Goal: Use online tool/utility: Utilize a website feature to perform a specific function

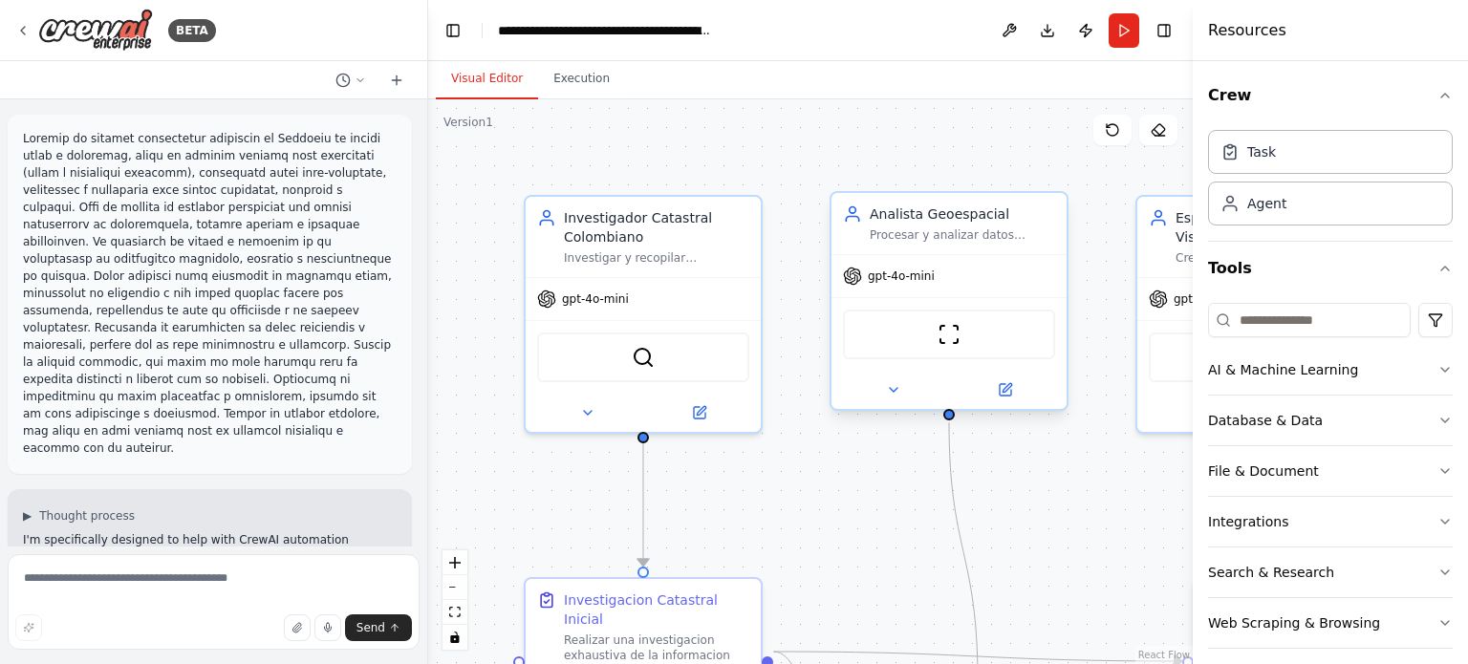
scroll to position [3420, 0]
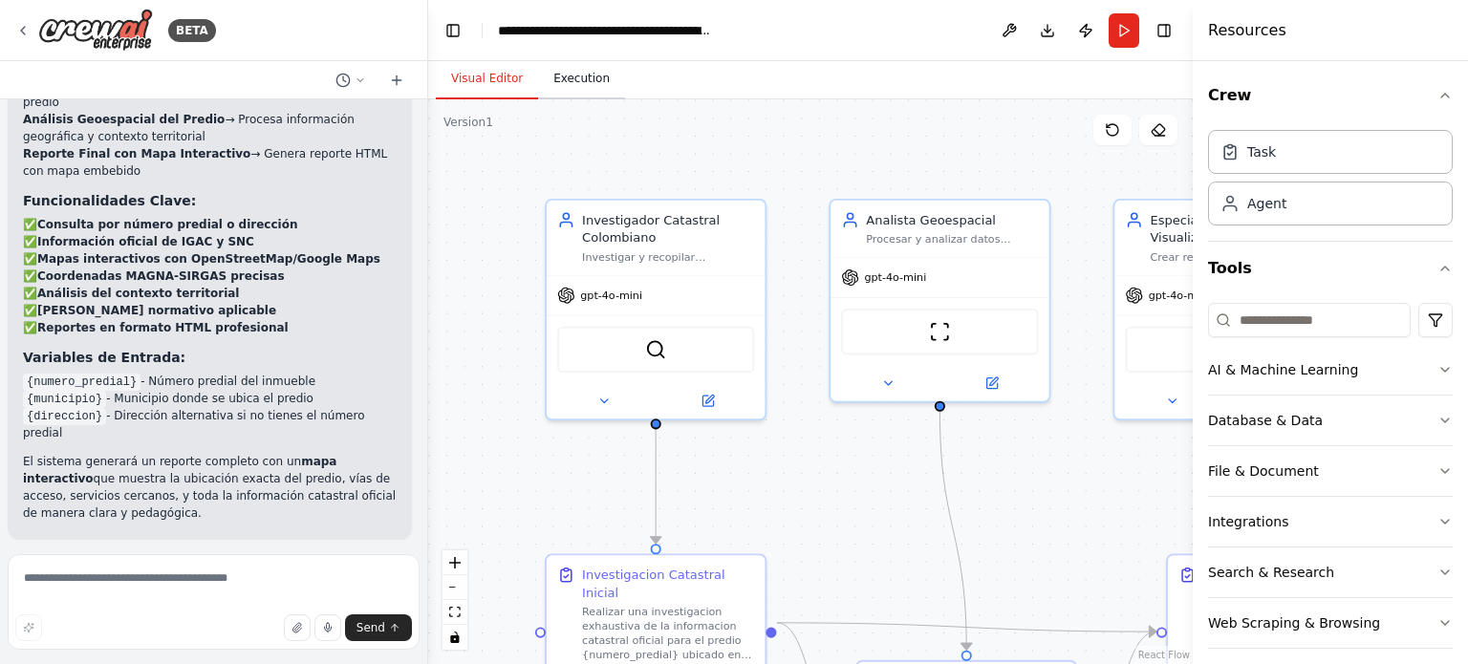
click at [576, 79] on button "Execution" at bounding box center [581, 79] width 87 height 40
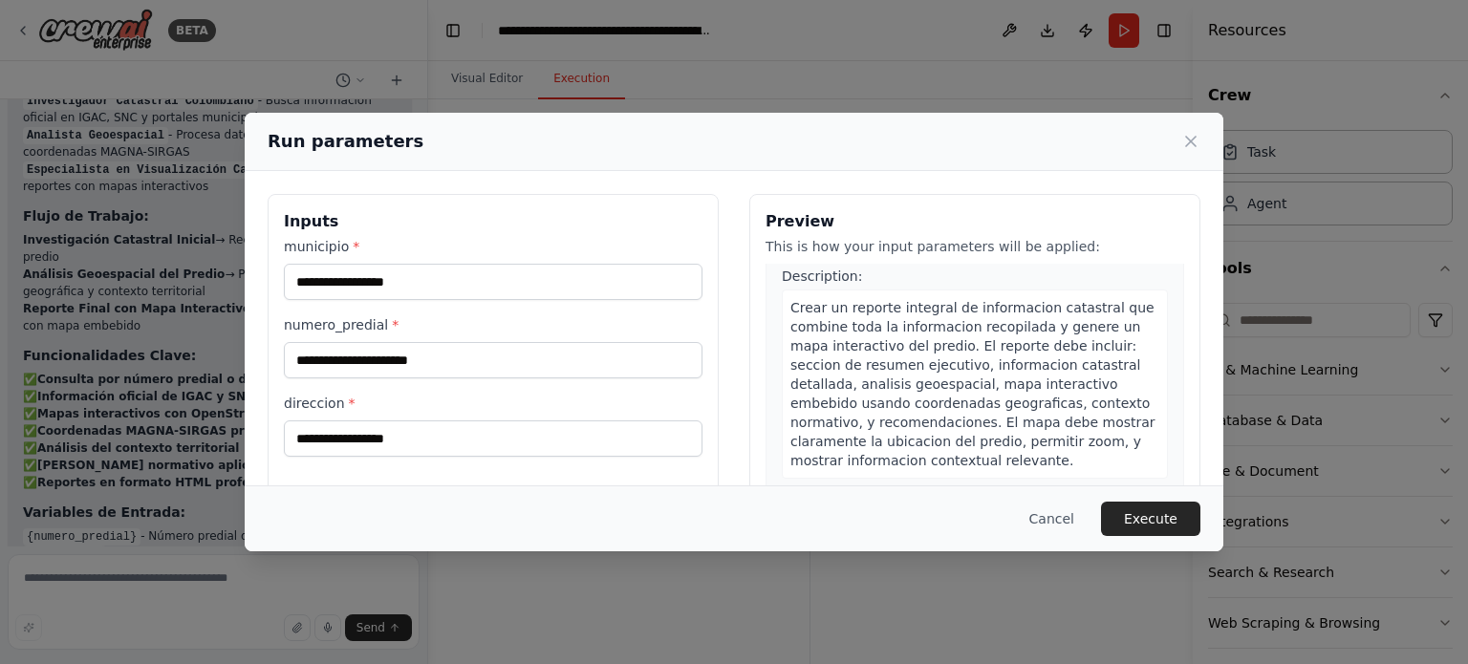
scroll to position [1034, 0]
click at [1064, 515] on button "Cancel" at bounding box center [1052, 519] width 76 height 34
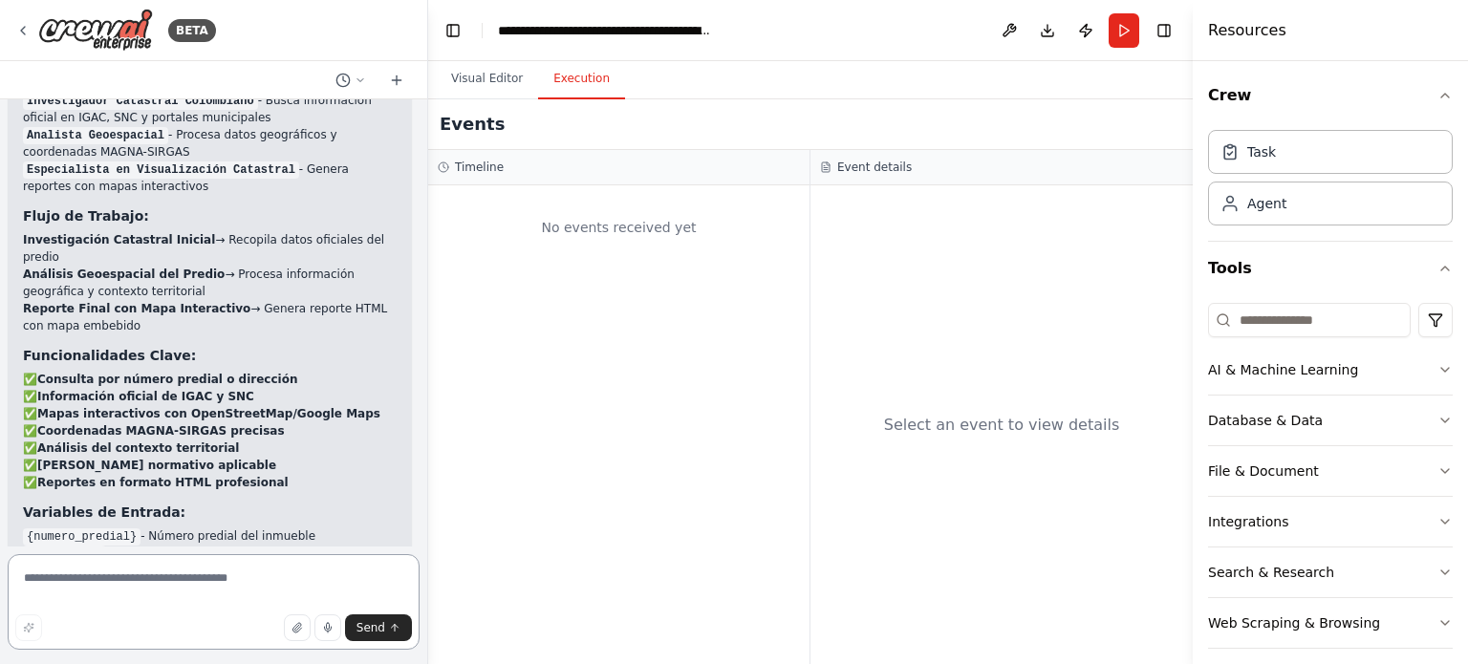
click at [266, 570] on textarea at bounding box center [214, 602] width 412 height 96
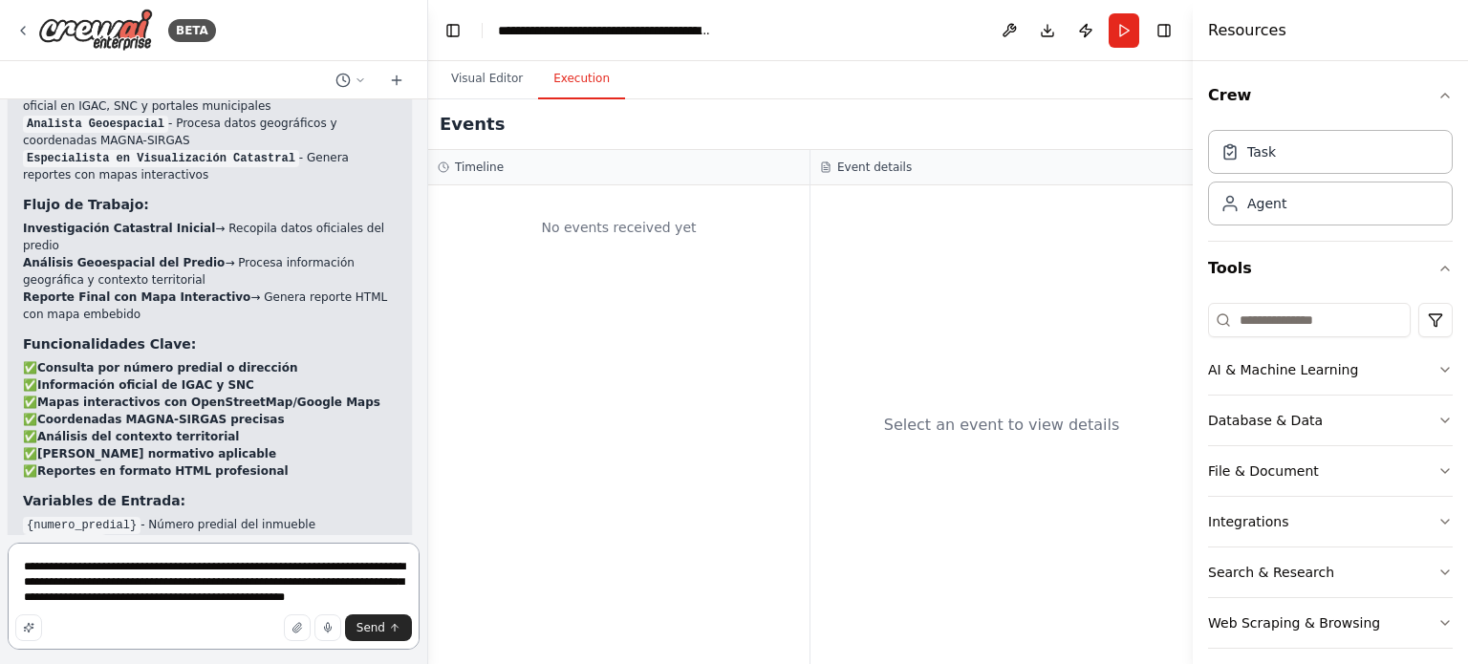
scroll to position [3292, 0]
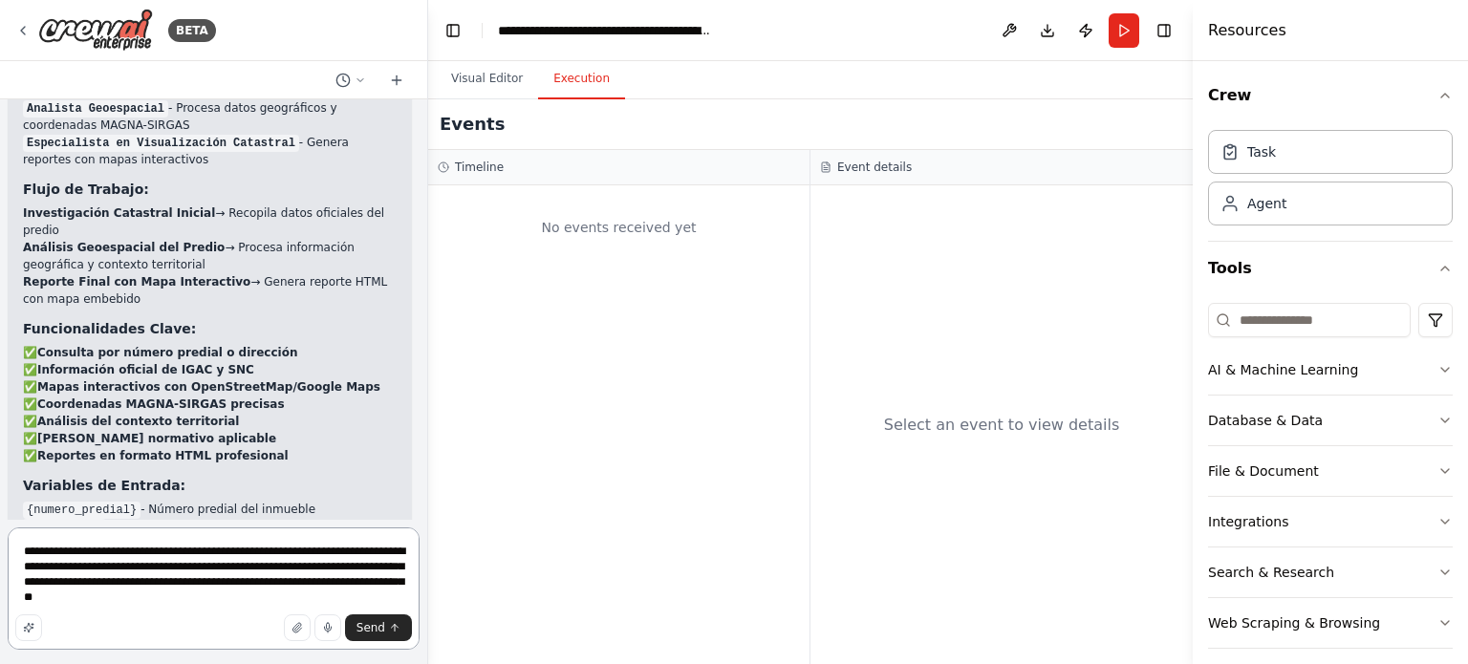
type textarea "**********"
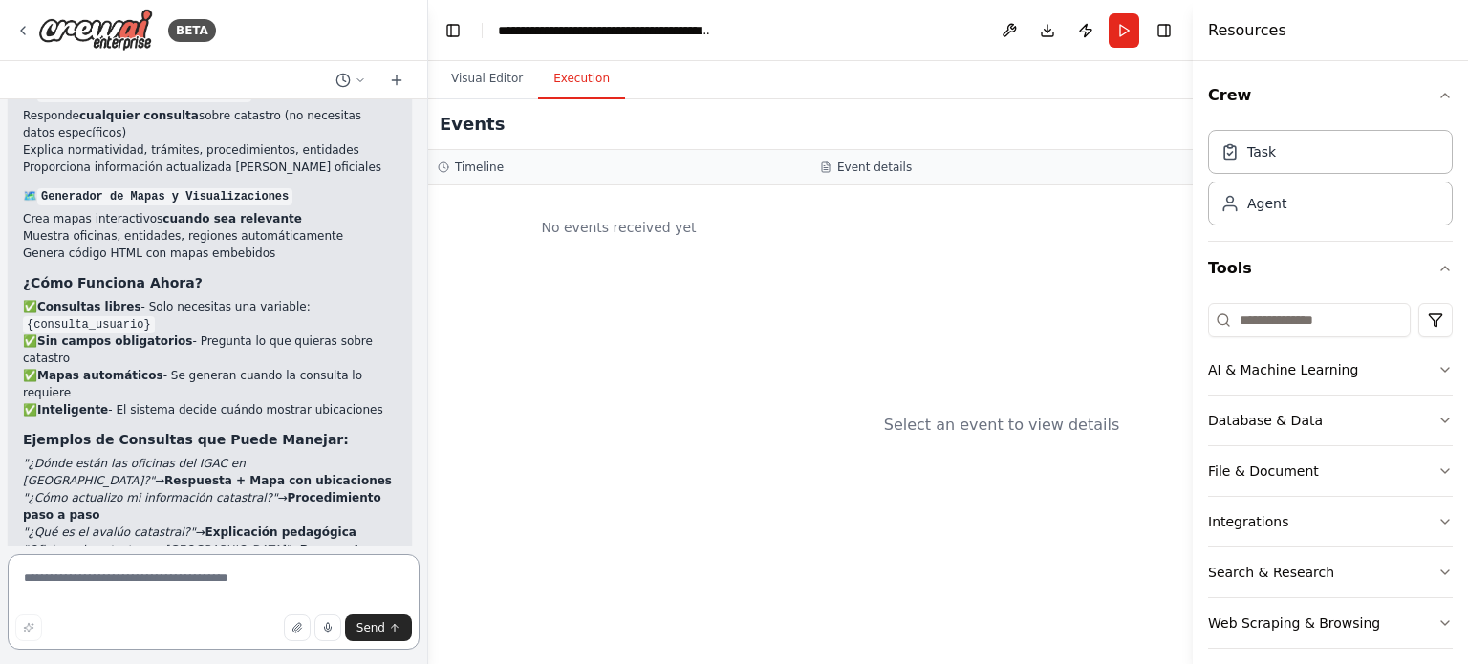
scroll to position [6531, 0]
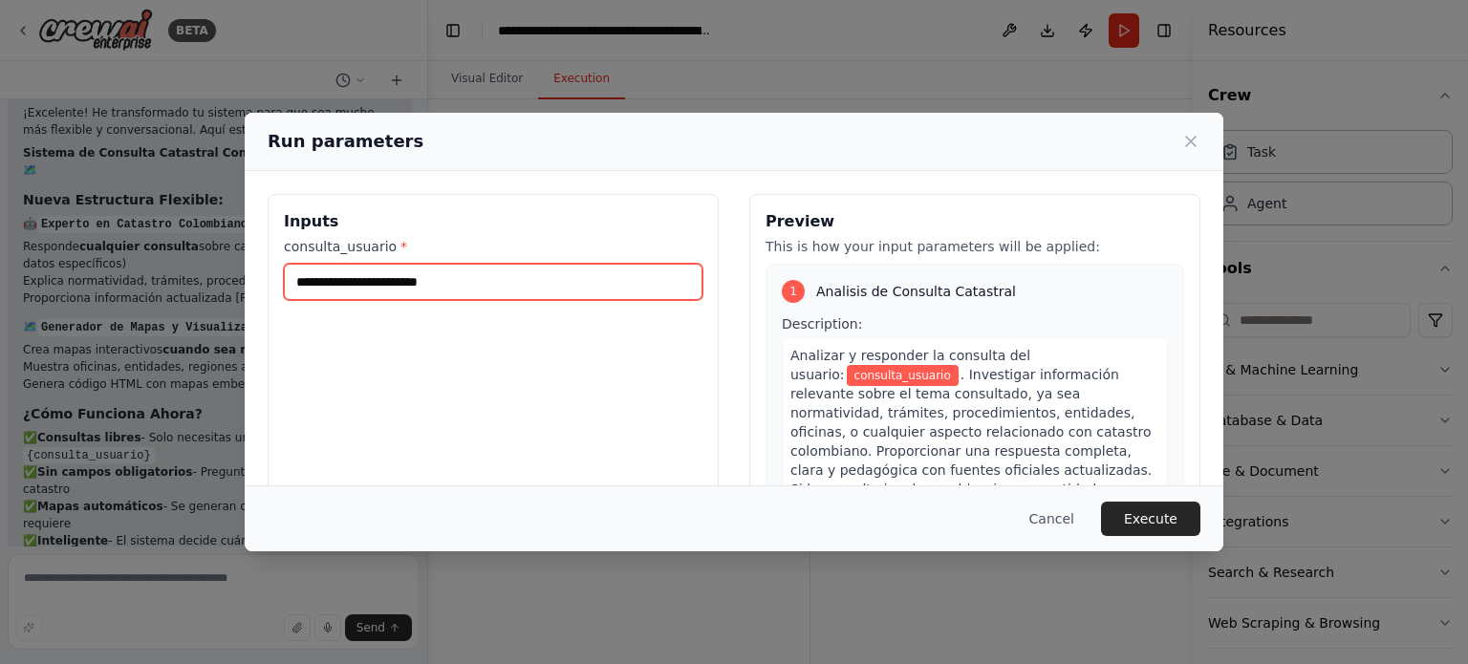
click at [585, 280] on input "consulta_usuario *" at bounding box center [493, 282] width 419 height 36
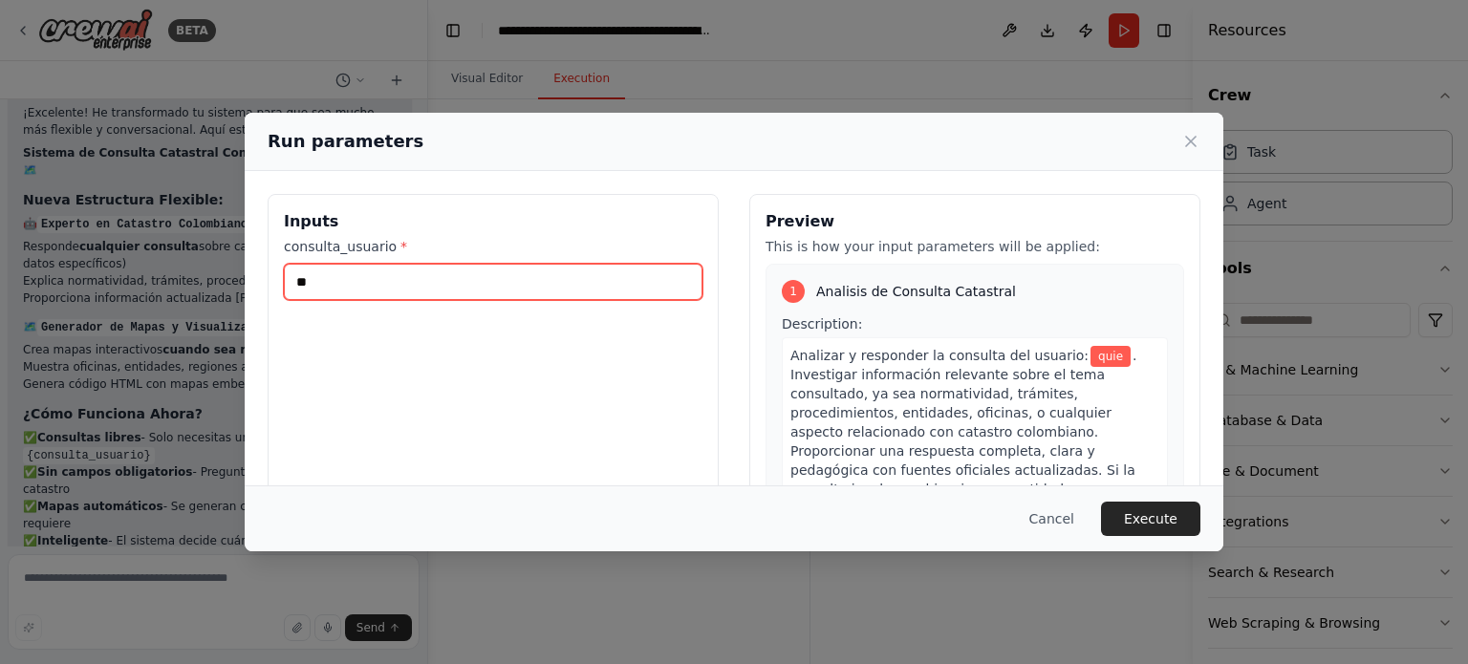
type input "*"
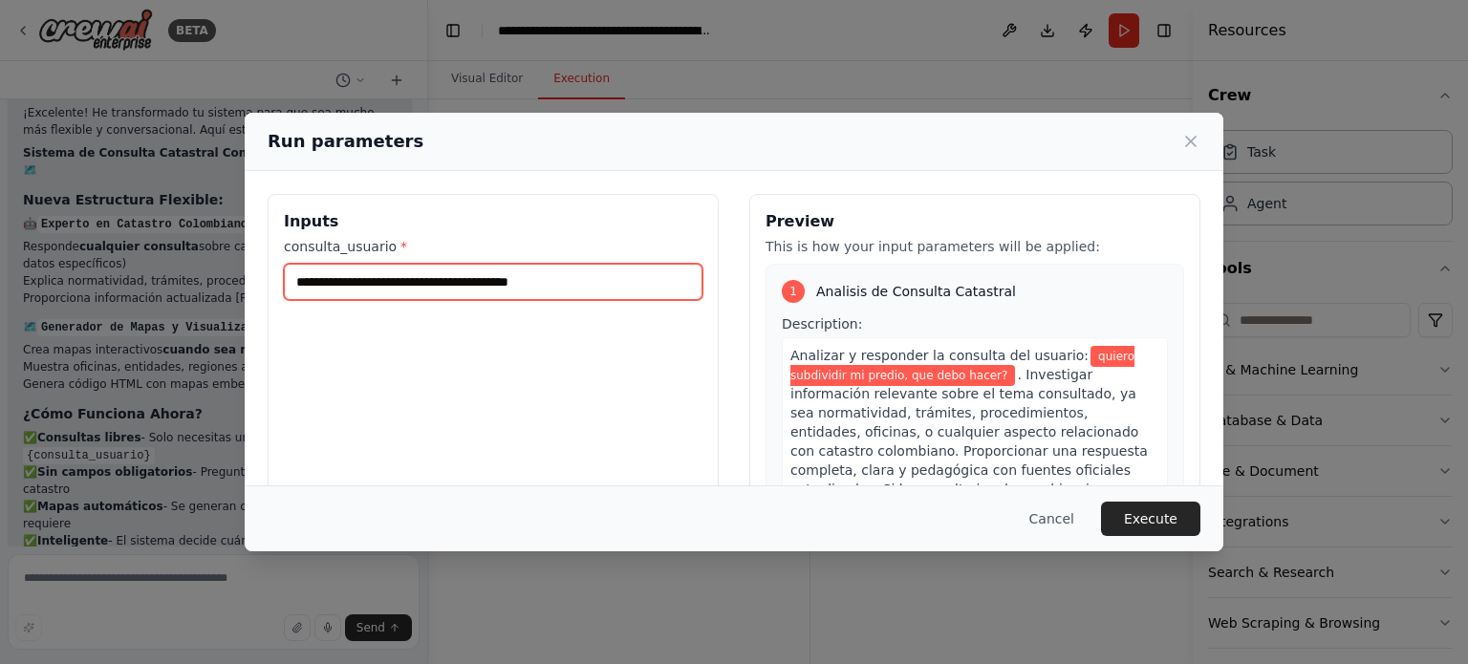
drag, startPoint x: 591, startPoint y: 275, endPoint x: 588, endPoint y: 295, distance: 20.3
click at [588, 295] on input "**********" at bounding box center [493, 282] width 419 height 36
click at [455, 284] on input "**********" at bounding box center [493, 282] width 419 height 36
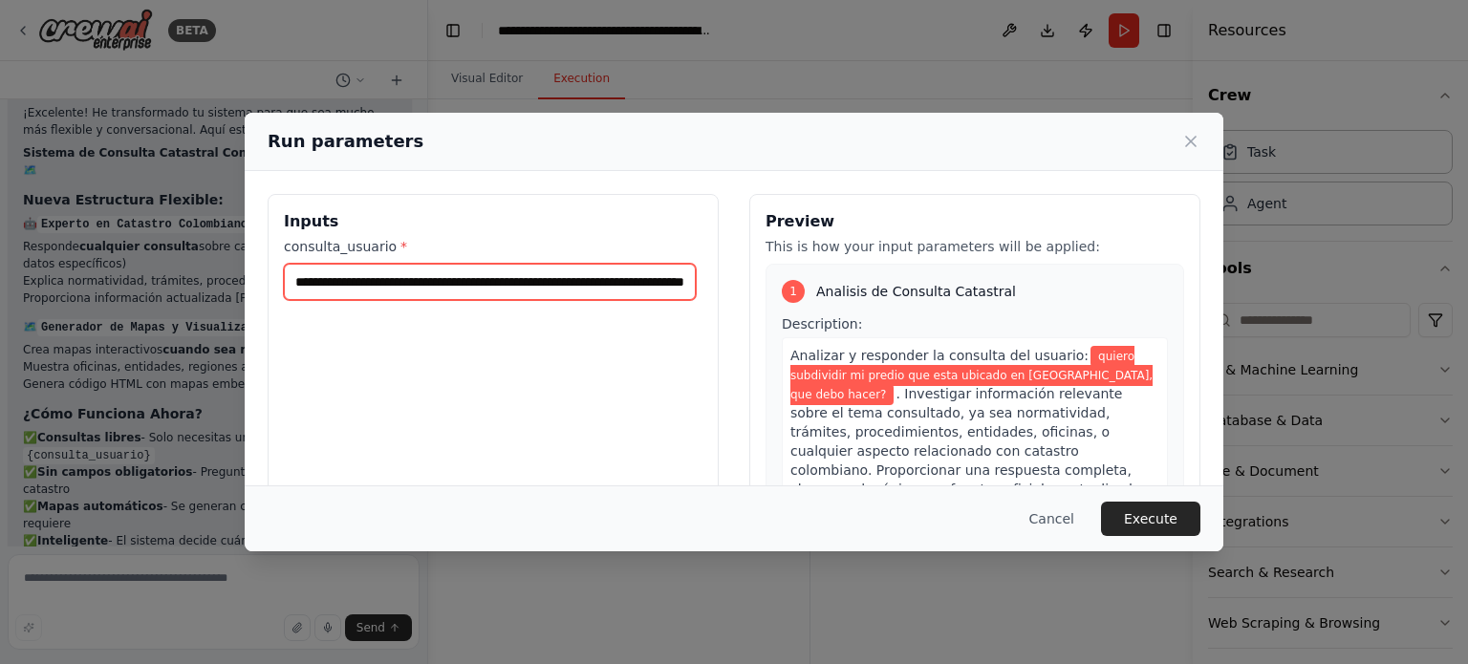
scroll to position [0, 8]
type input "**********"
click at [1139, 522] on button "Execute" at bounding box center [1150, 519] width 99 height 34
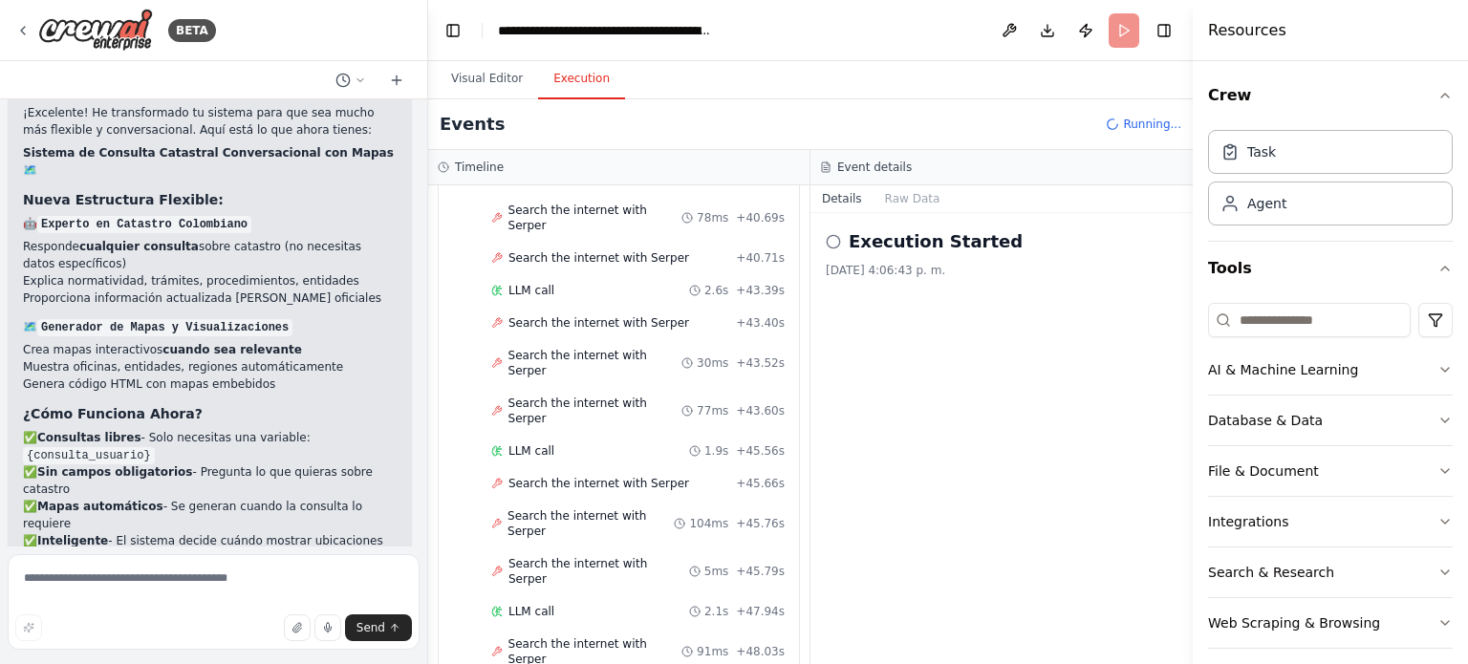
scroll to position [2892, 0]
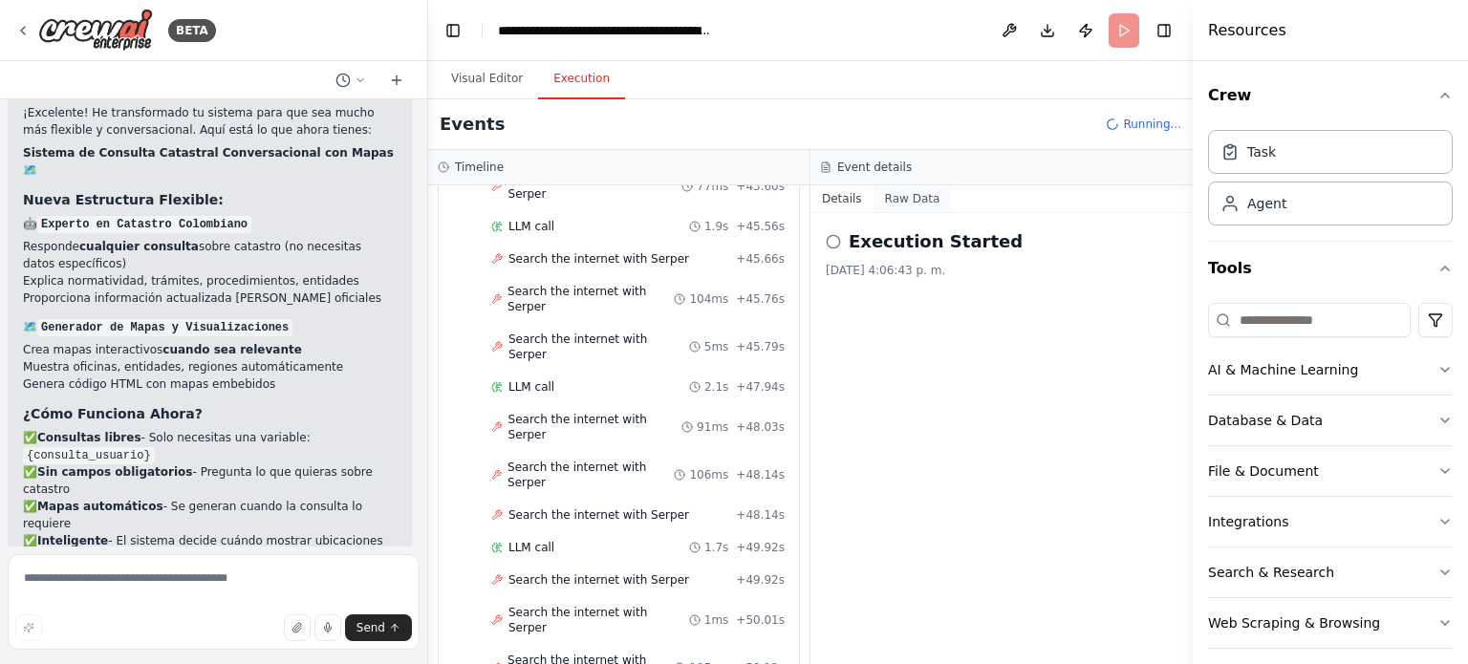
click at [902, 205] on button "Raw Data" at bounding box center [913, 198] width 78 height 27
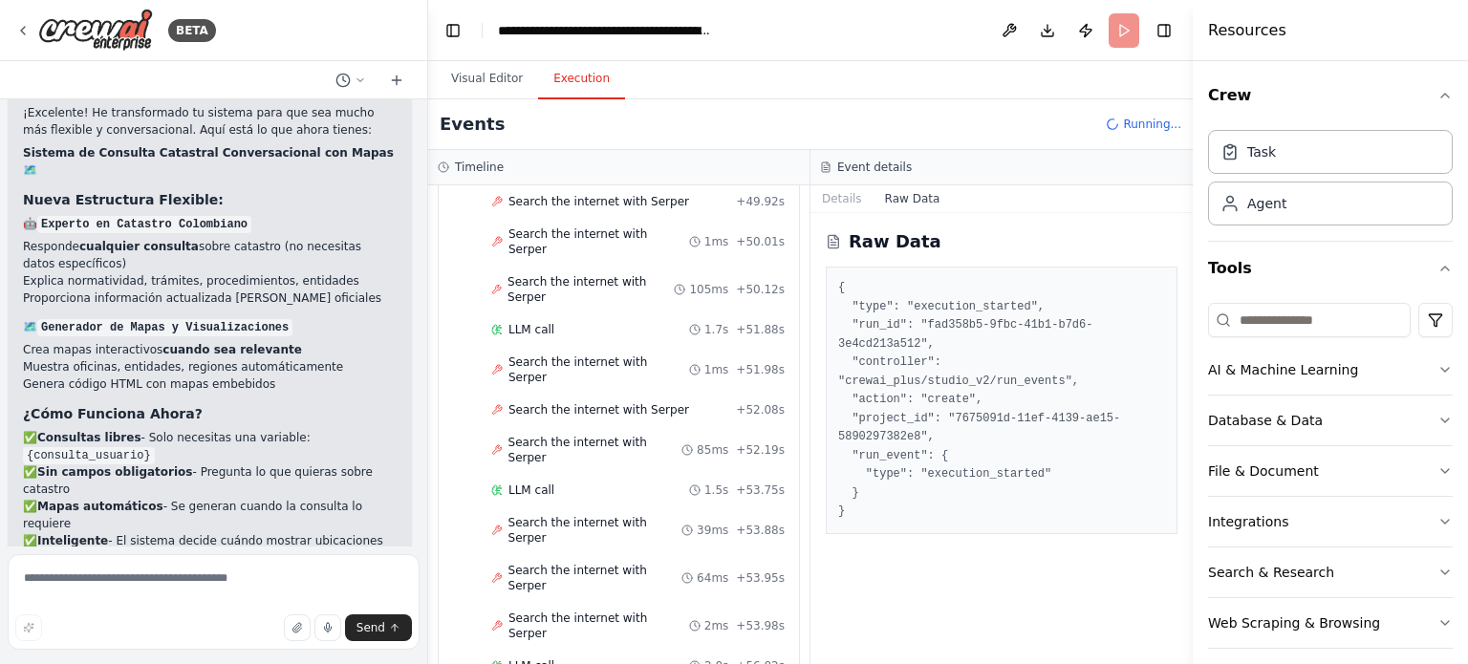
scroll to position [3322, 0]
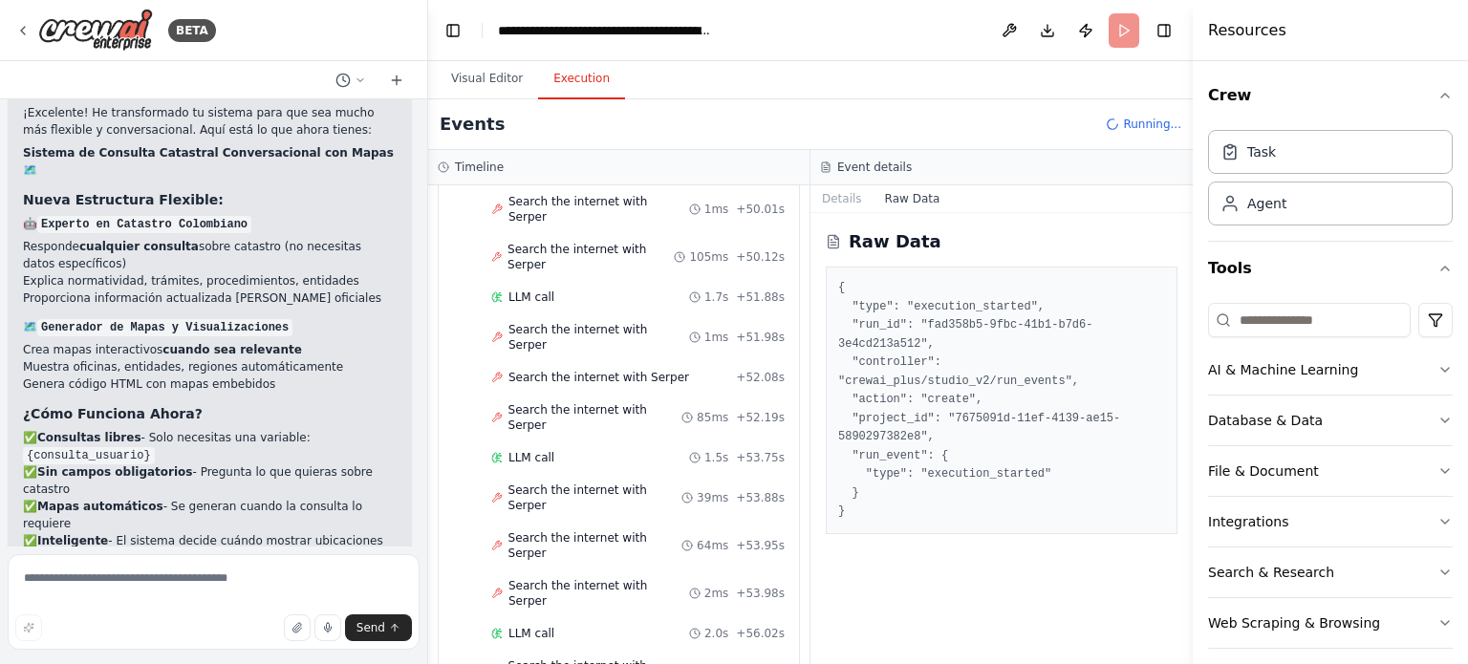
click at [1121, 377] on pre "{ "type": "execution_started", "run_id": "fad358b5-9fbc-41b1-b7d6-3e4cd213a512"…" at bounding box center [1001, 400] width 327 height 243
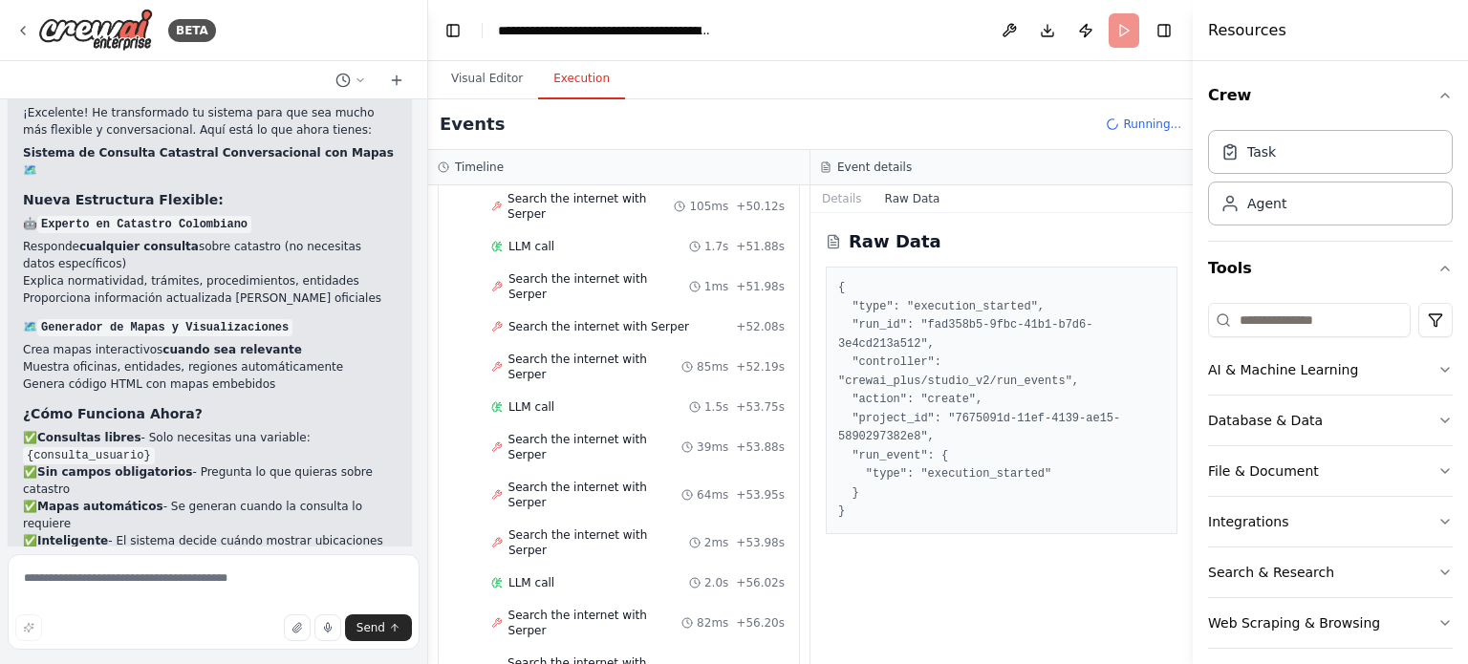
scroll to position [6531, 0]
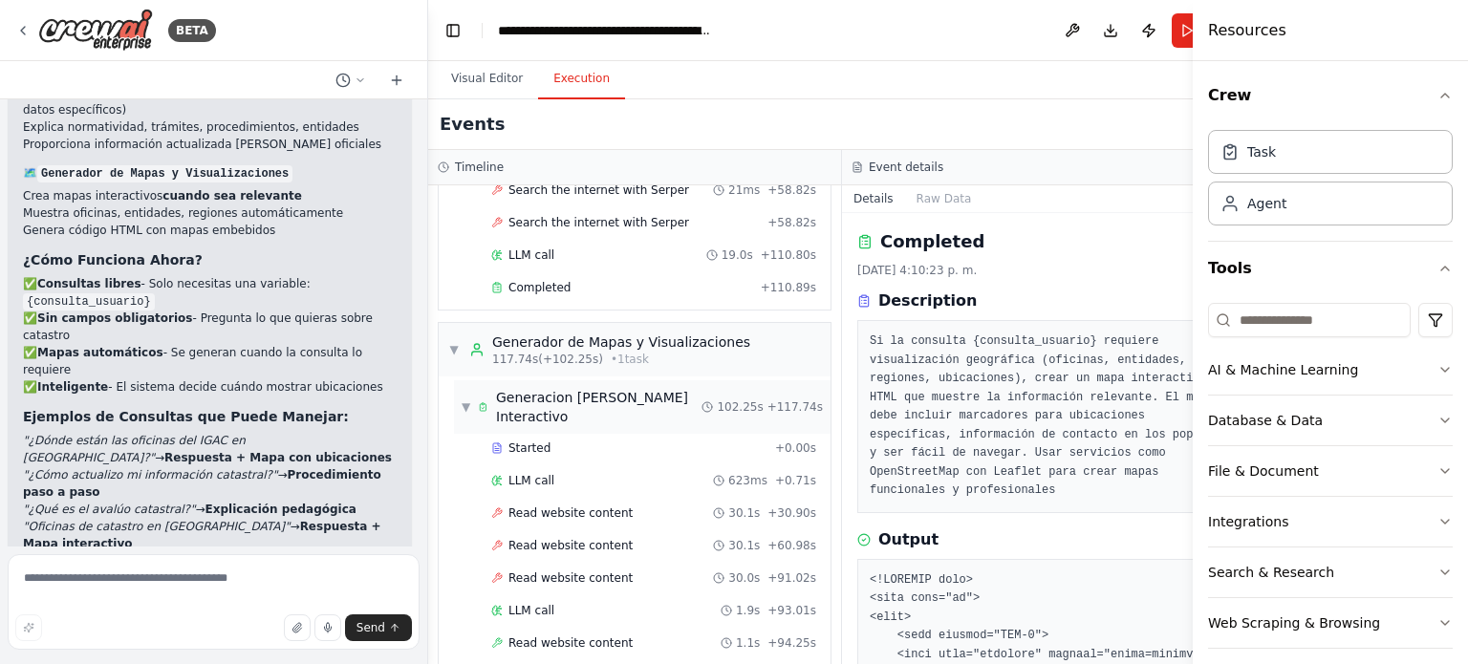
scroll to position [3322, 0]
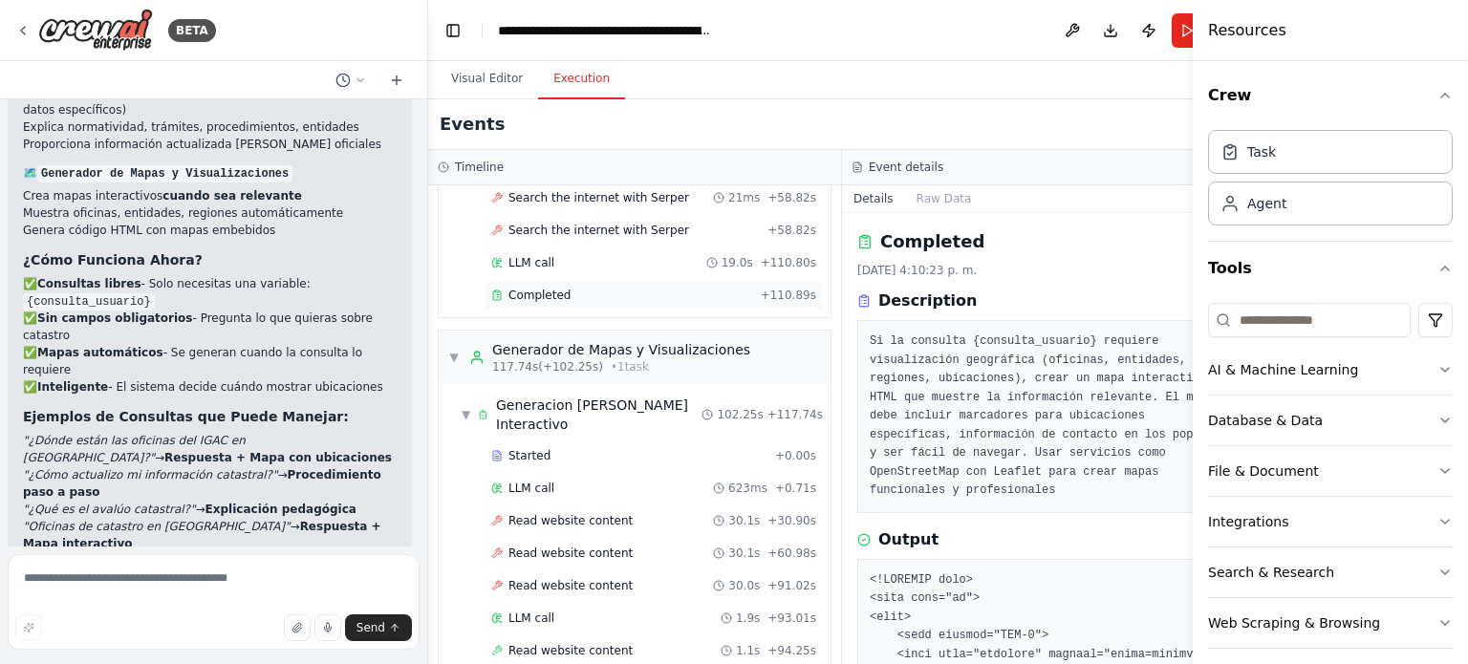
click at [570, 288] on div "Completed" at bounding box center [622, 295] width 262 height 15
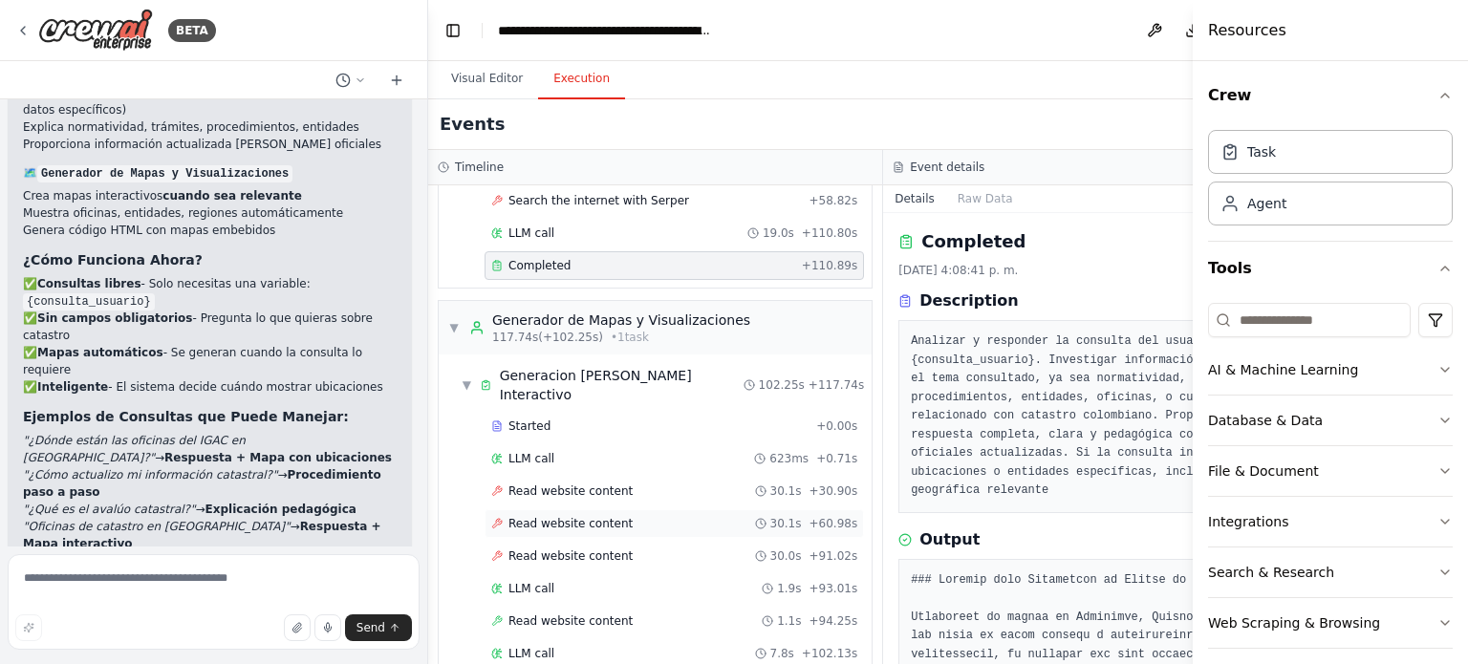
scroll to position [3354, 0]
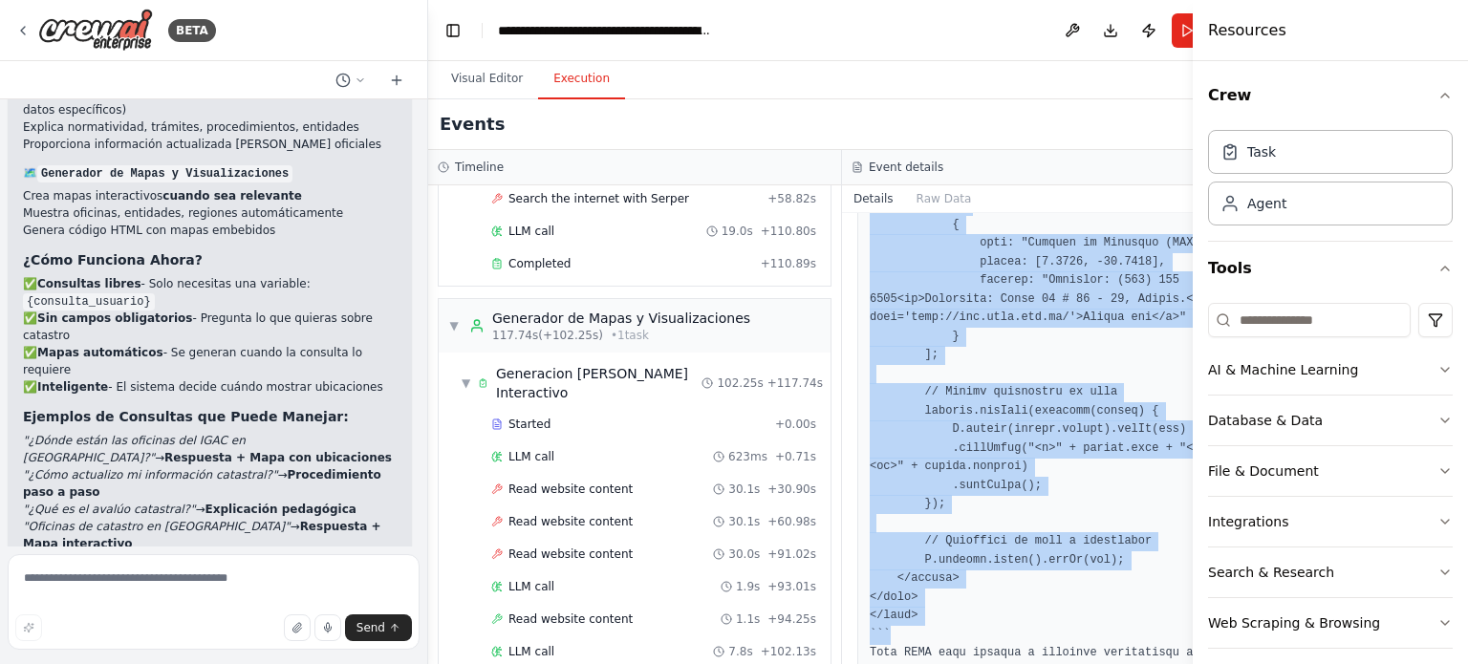
scroll to position [1514, 0]
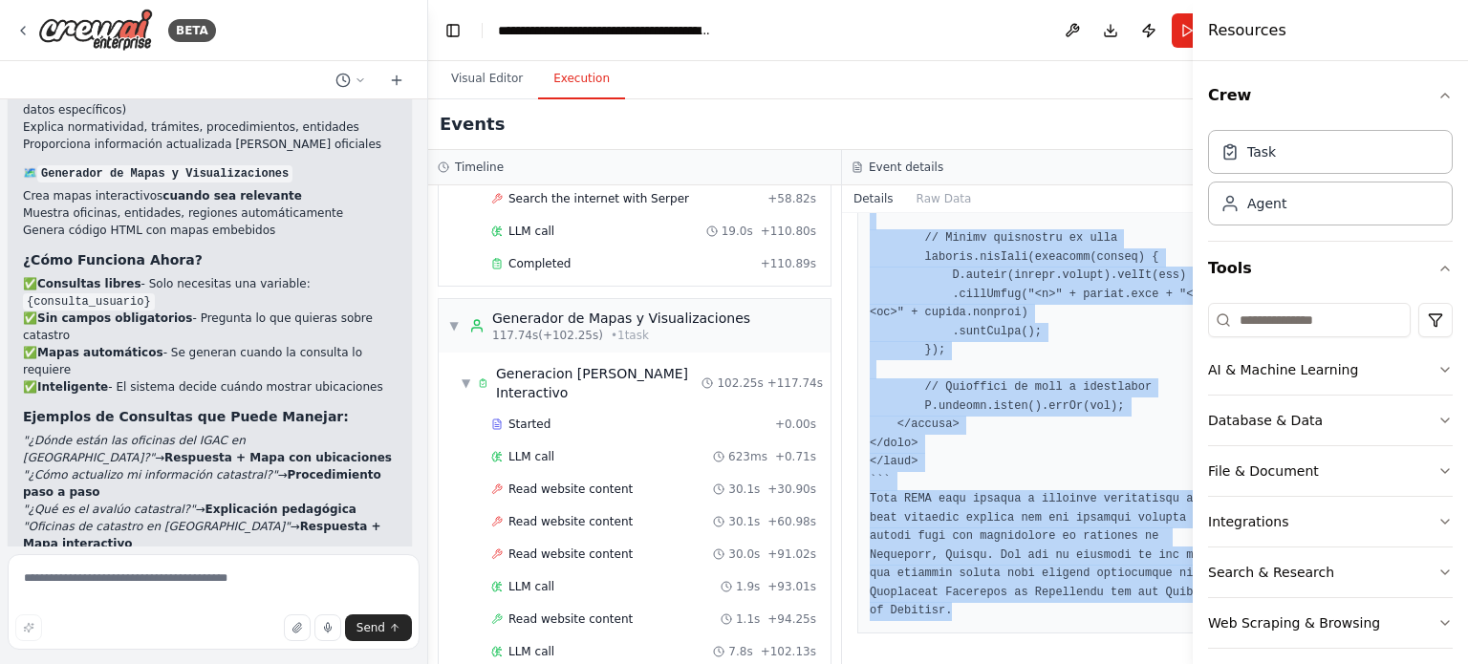
drag, startPoint x: 834, startPoint y: 420, endPoint x: 1049, endPoint y: 619, distance: 292.9
copy pre "<!LOREMIP dolo> <sita cons="ad"> <elit> <sedd eiusmod="TEM-5"> <inci utla="etdo…"
